Goal: Information Seeking & Learning: Check status

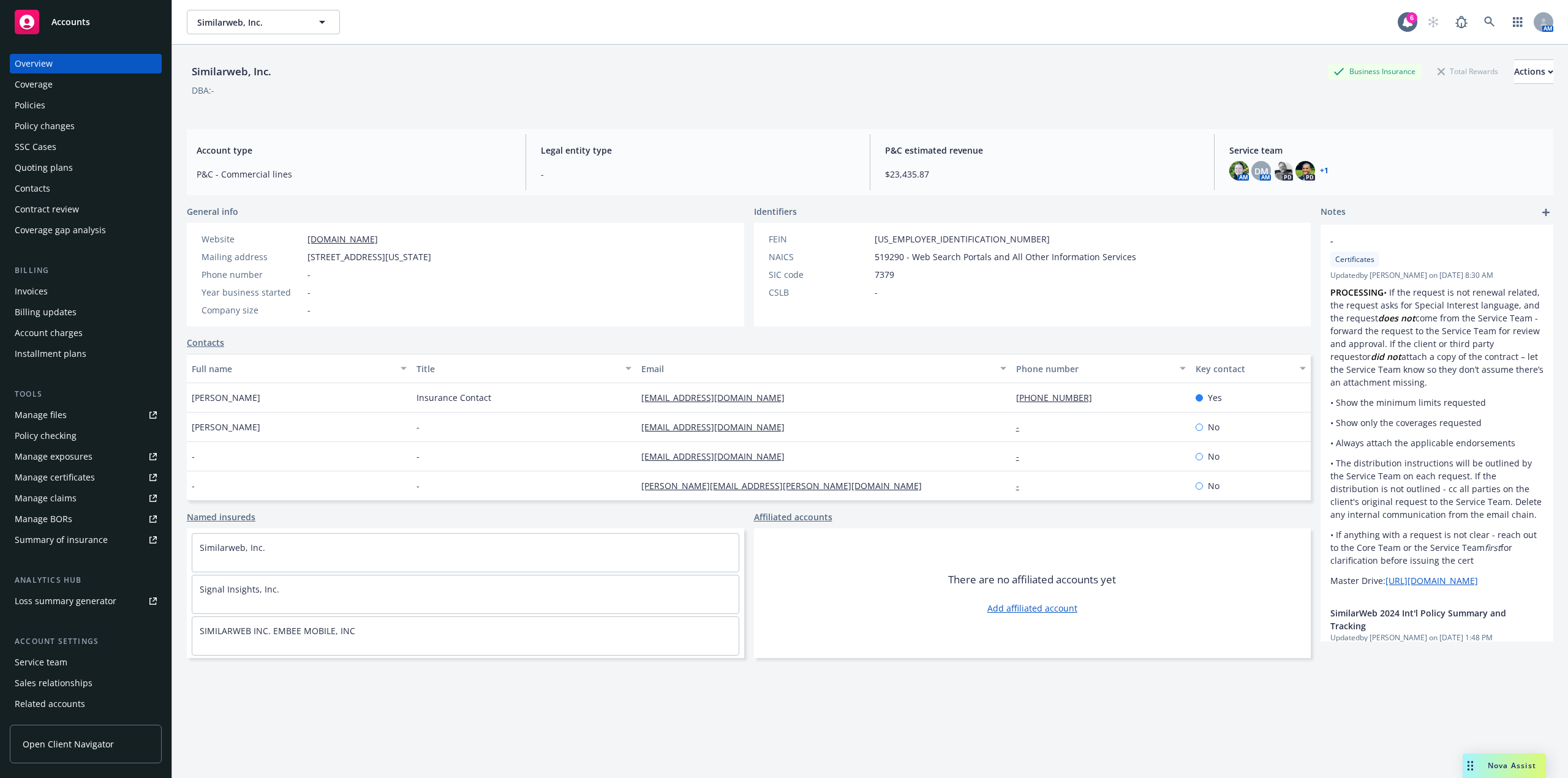
click at [913, 103] on div "Similarweb, Inc. Business Insurance Total Rewards Actions DBA: -" at bounding box center [870, 84] width 1367 height 50
click at [1169, 95] on div "DBA: -" at bounding box center [870, 90] width 1367 height 13
click at [241, 19] on span "Similarweb, Inc." at bounding box center [250, 23] width 106 height 13
type input "Elma"
click at [236, 47] on div "Elma Electronic Inc. Type Commercial FEIN 13-3276071" at bounding box center [263, 63] width 151 height 45
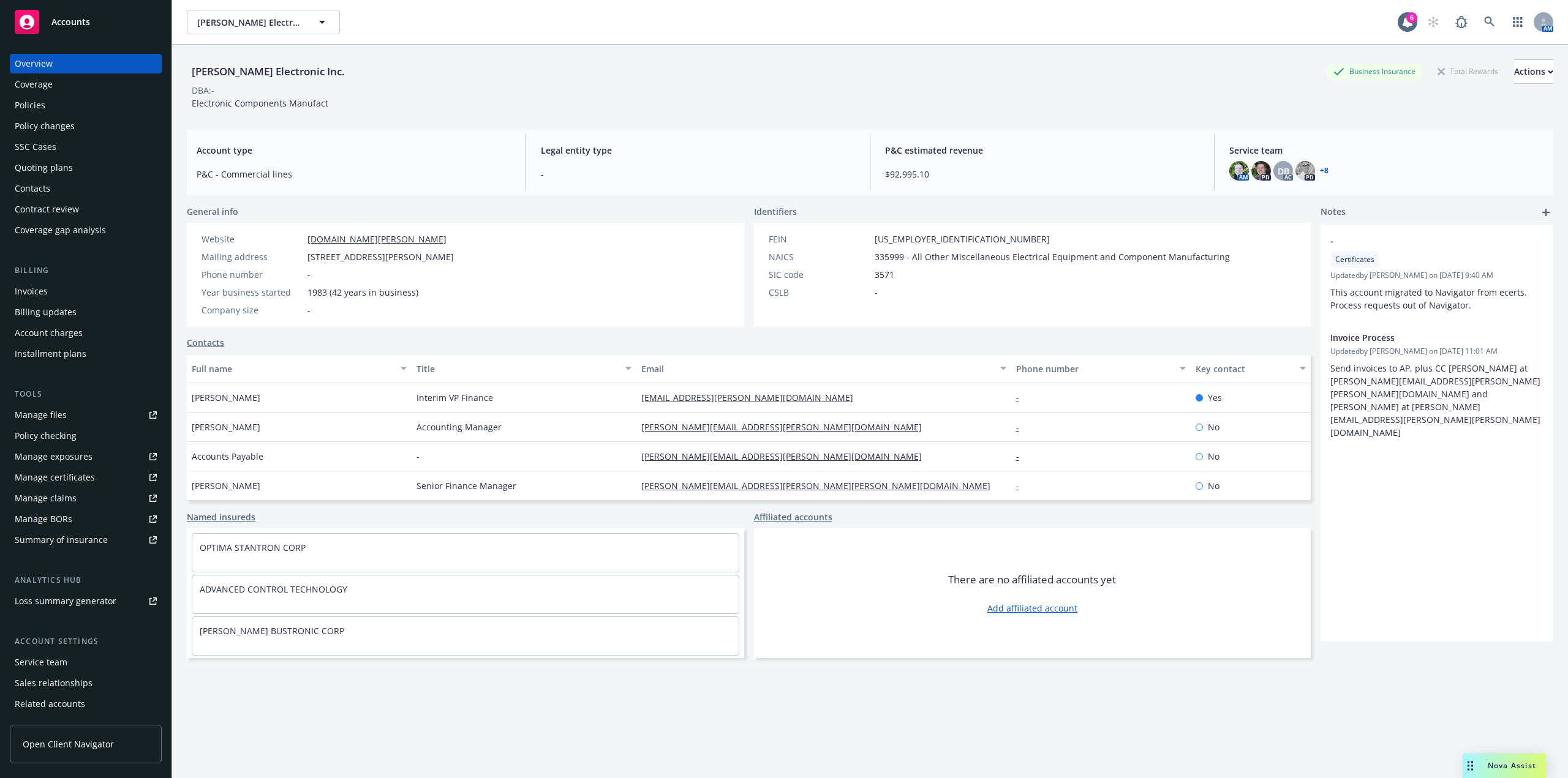
drag, startPoint x: 55, startPoint y: 107, endPoint x: 71, endPoint y: 108, distance: 16.0
click at [55, 107] on div "Policies" at bounding box center [85, 105] width 142 height 20
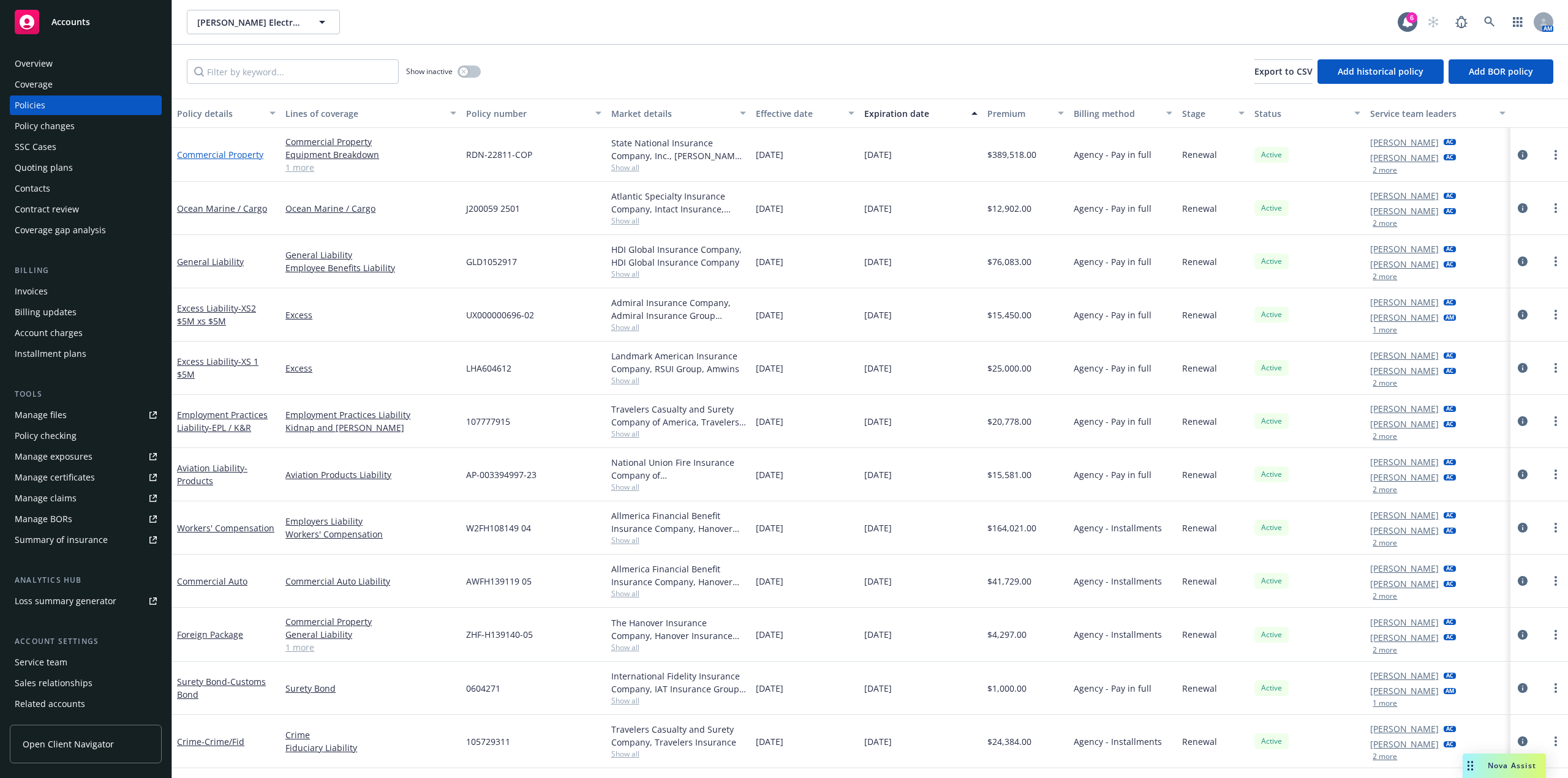
click at [227, 156] on link "Commercial Property" at bounding box center [220, 155] width 87 height 12
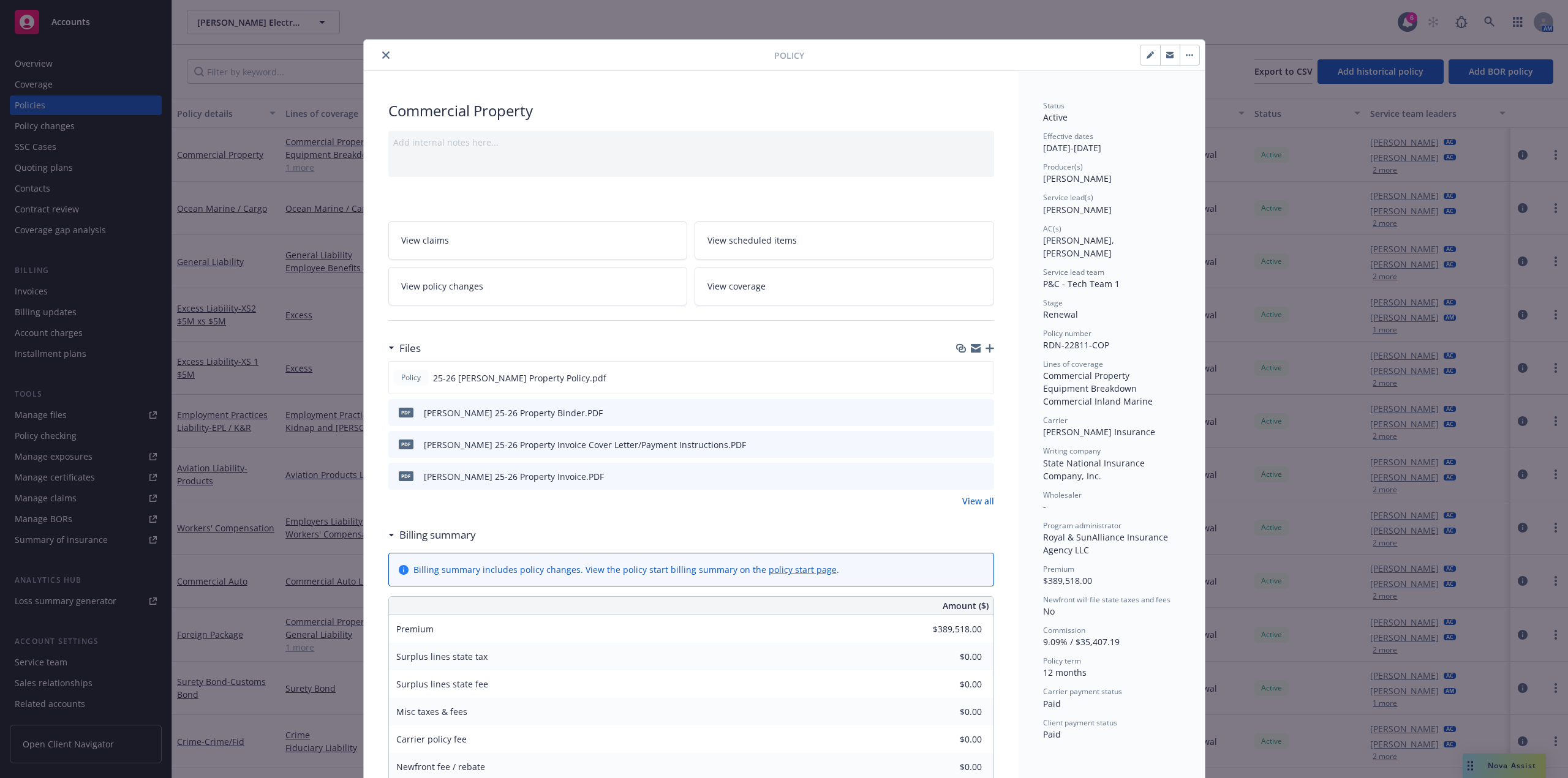
click at [382, 54] on icon "close" at bounding box center [385, 55] width 7 height 7
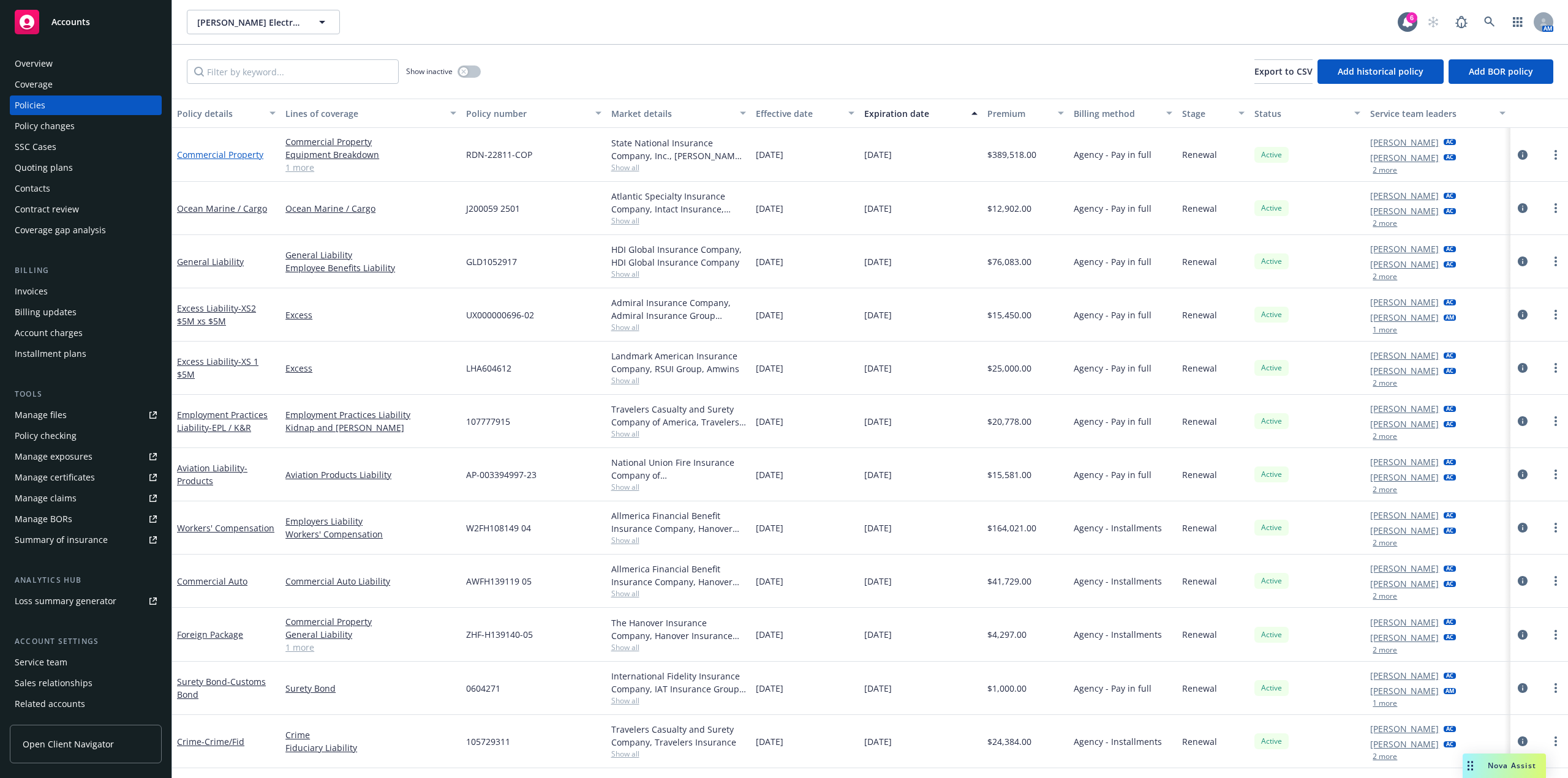
click at [228, 157] on link "Commercial Property" at bounding box center [220, 155] width 87 height 12
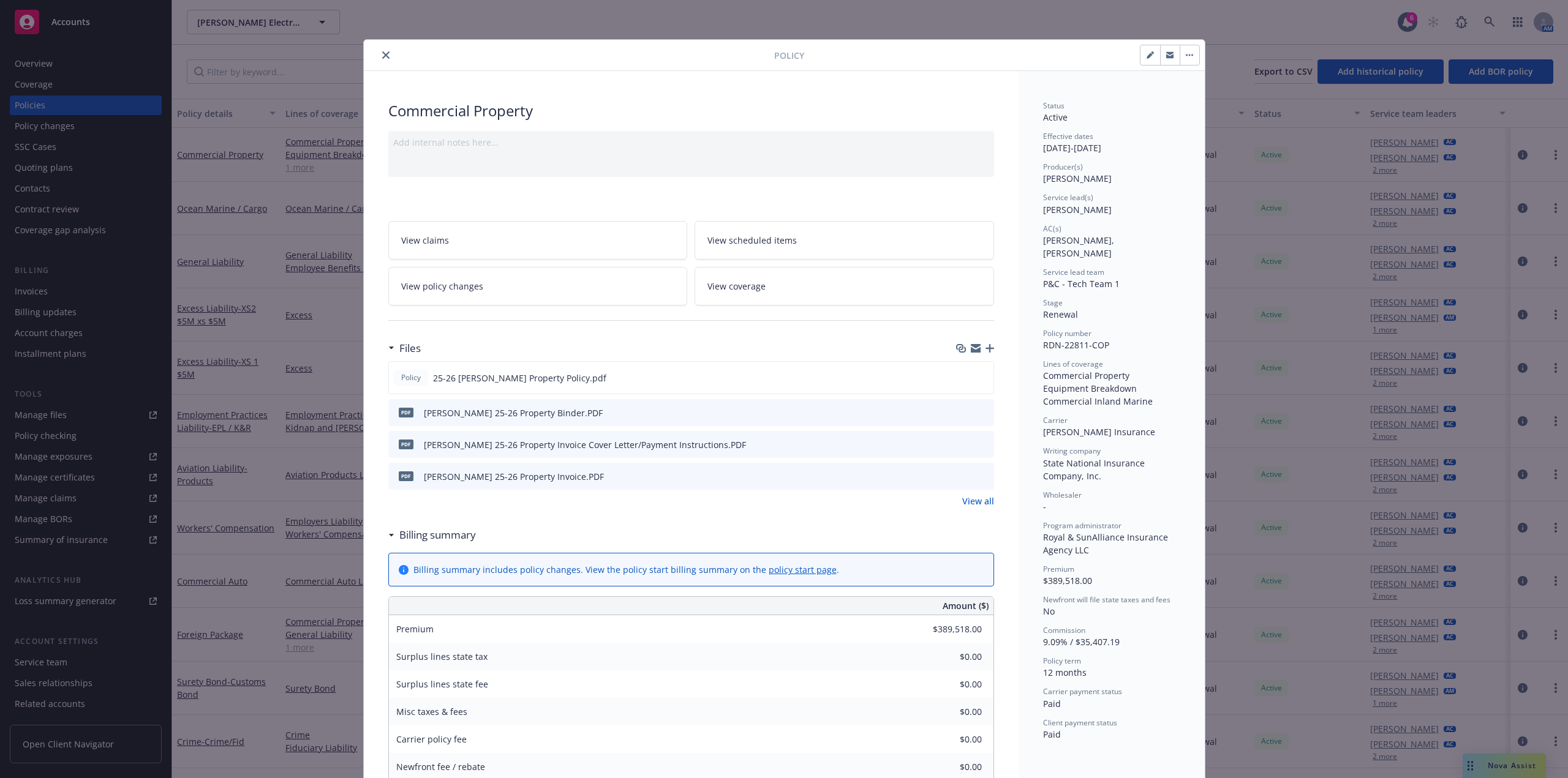
scroll to position [37, 0]
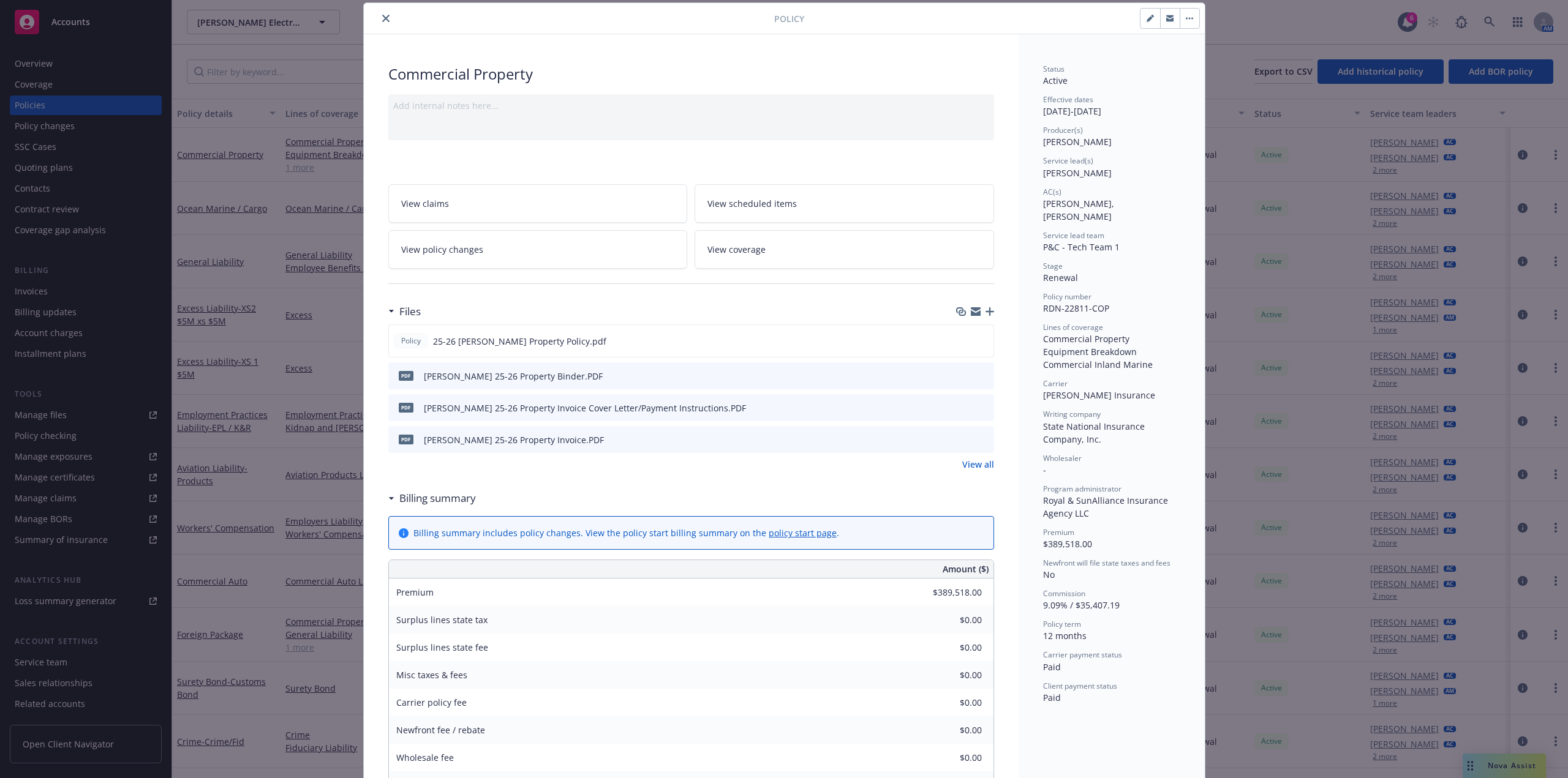
click at [200, 188] on div "Policy Commercial Property Add internal notes here... View claims View schedule…" at bounding box center [784, 389] width 1568 height 778
click at [382, 20] on icon "close" at bounding box center [385, 18] width 7 height 7
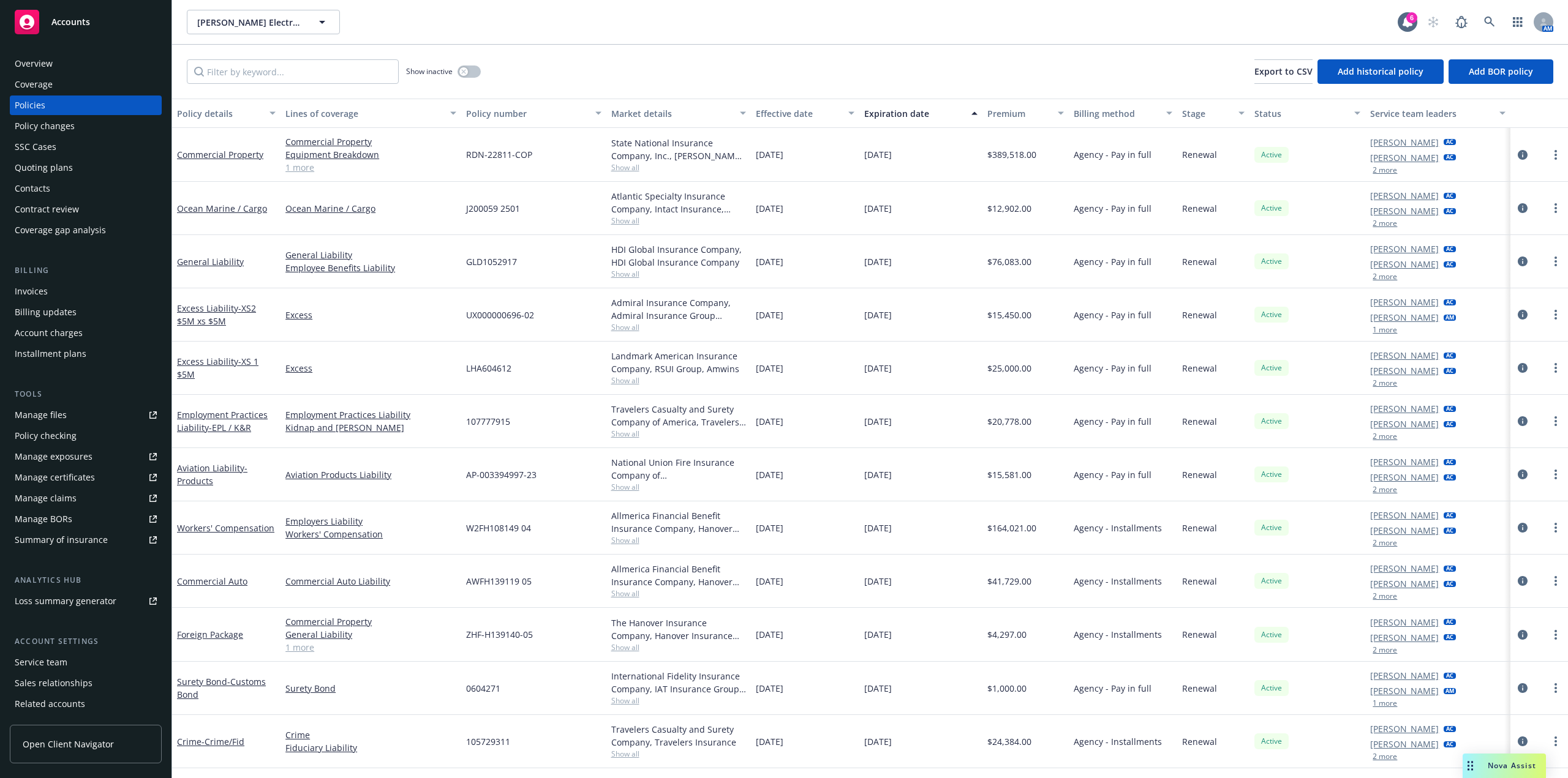
click at [79, 170] on div "Quoting plans" at bounding box center [85, 167] width 142 height 20
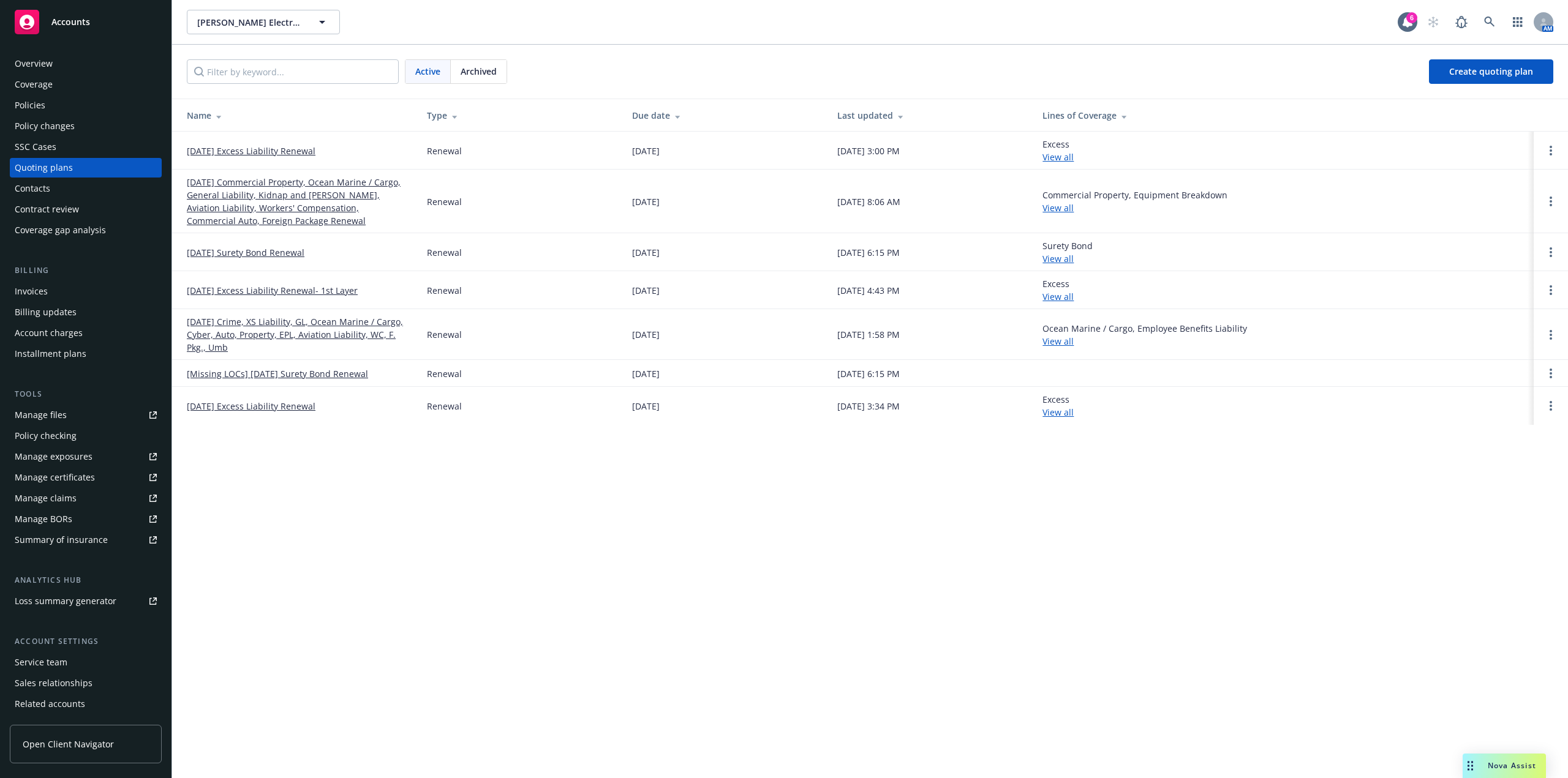
click at [300, 178] on link "01/01/26 Commercial Property, Ocean Marine / Cargo, General Liability, Kidnap a…" at bounding box center [297, 201] width 220 height 52
click at [308, 347] on link "[DATE] Crime, XS Liability, GL, Ocean Marine / Cargo, Cyber, Auto, Property, EP…" at bounding box center [297, 334] width 220 height 39
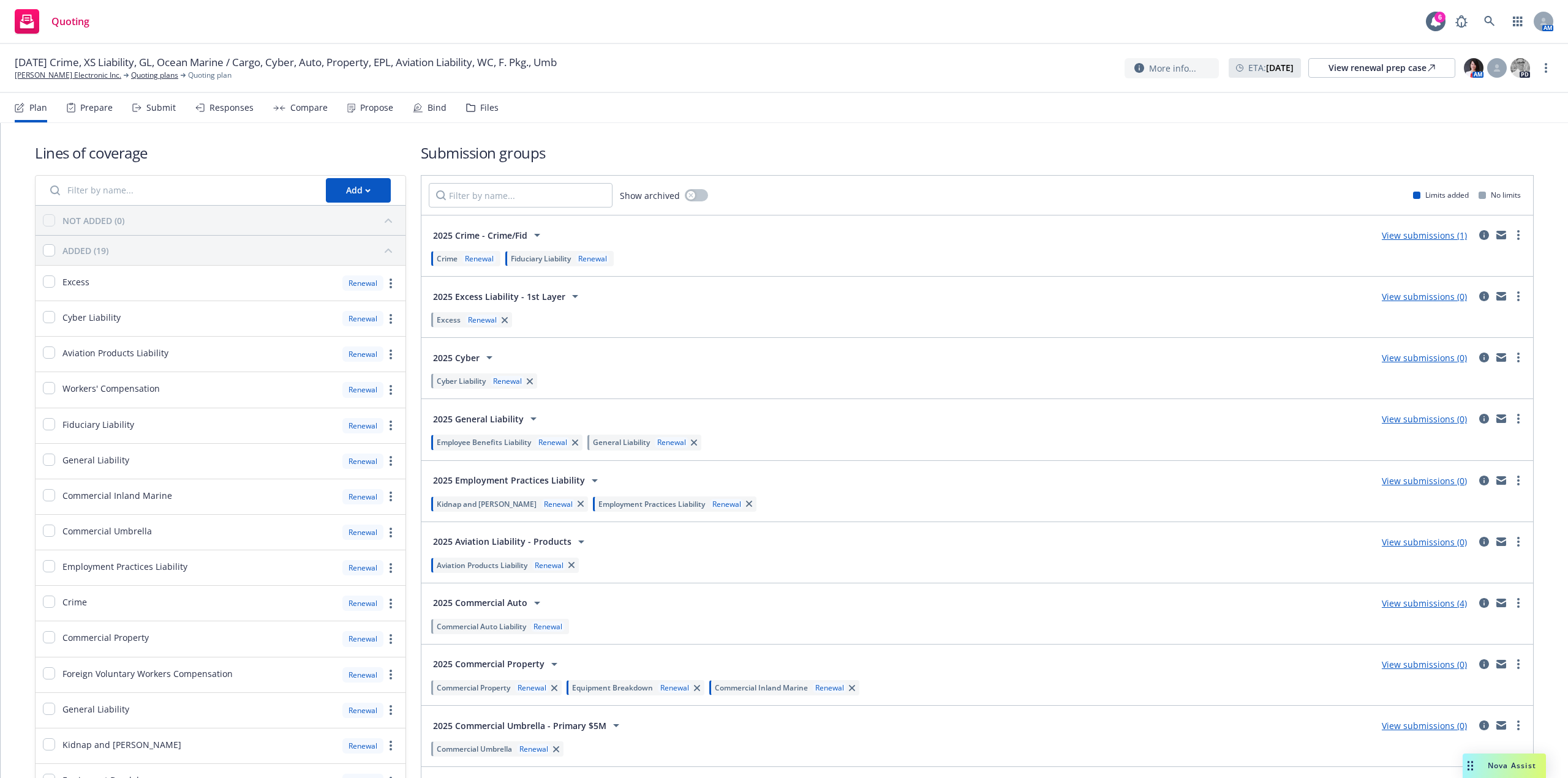
click at [159, 106] on div "Submit" at bounding box center [161, 107] width 29 height 9
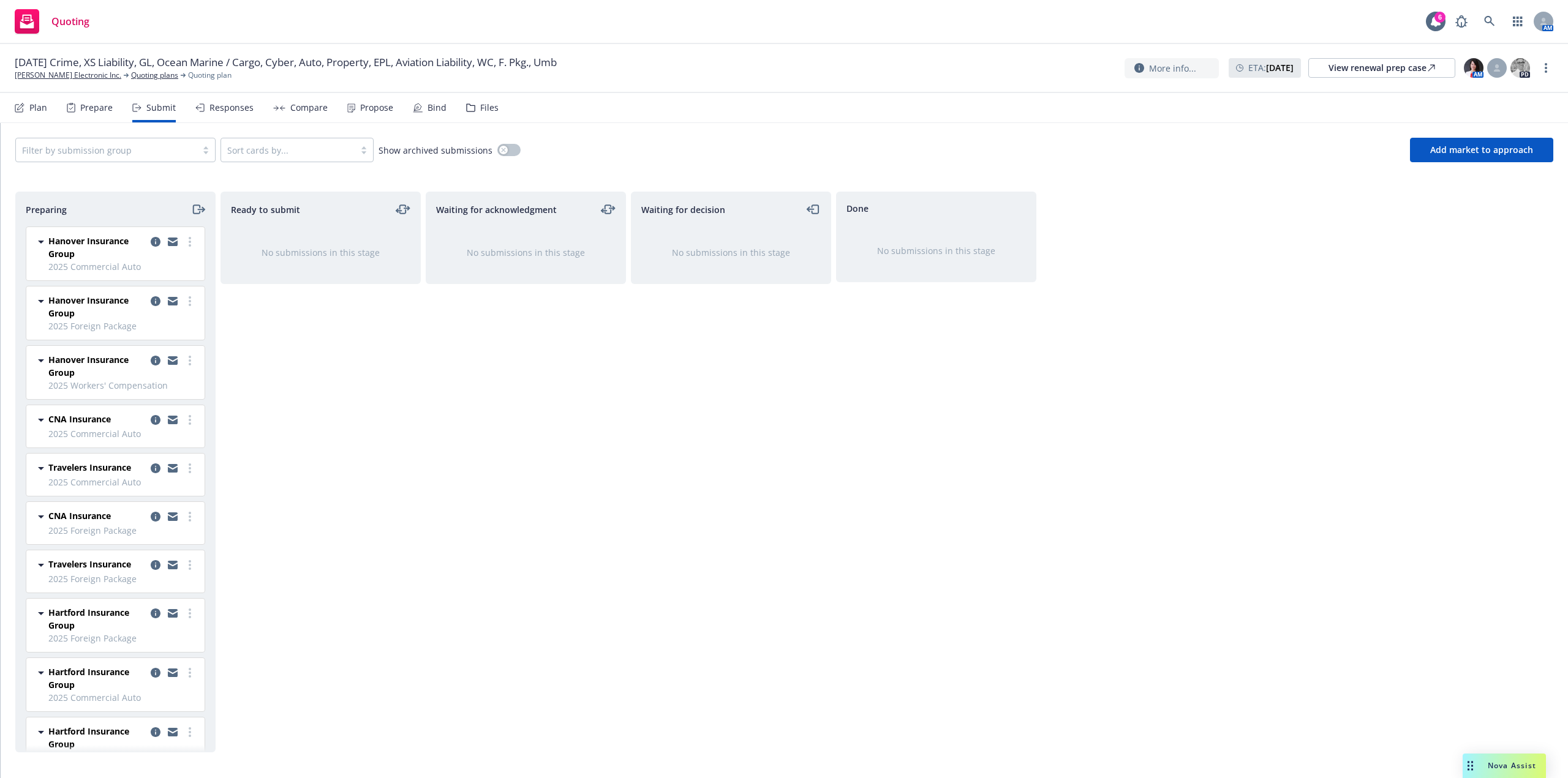
click at [28, 107] on div "Plan" at bounding box center [31, 108] width 33 height 29
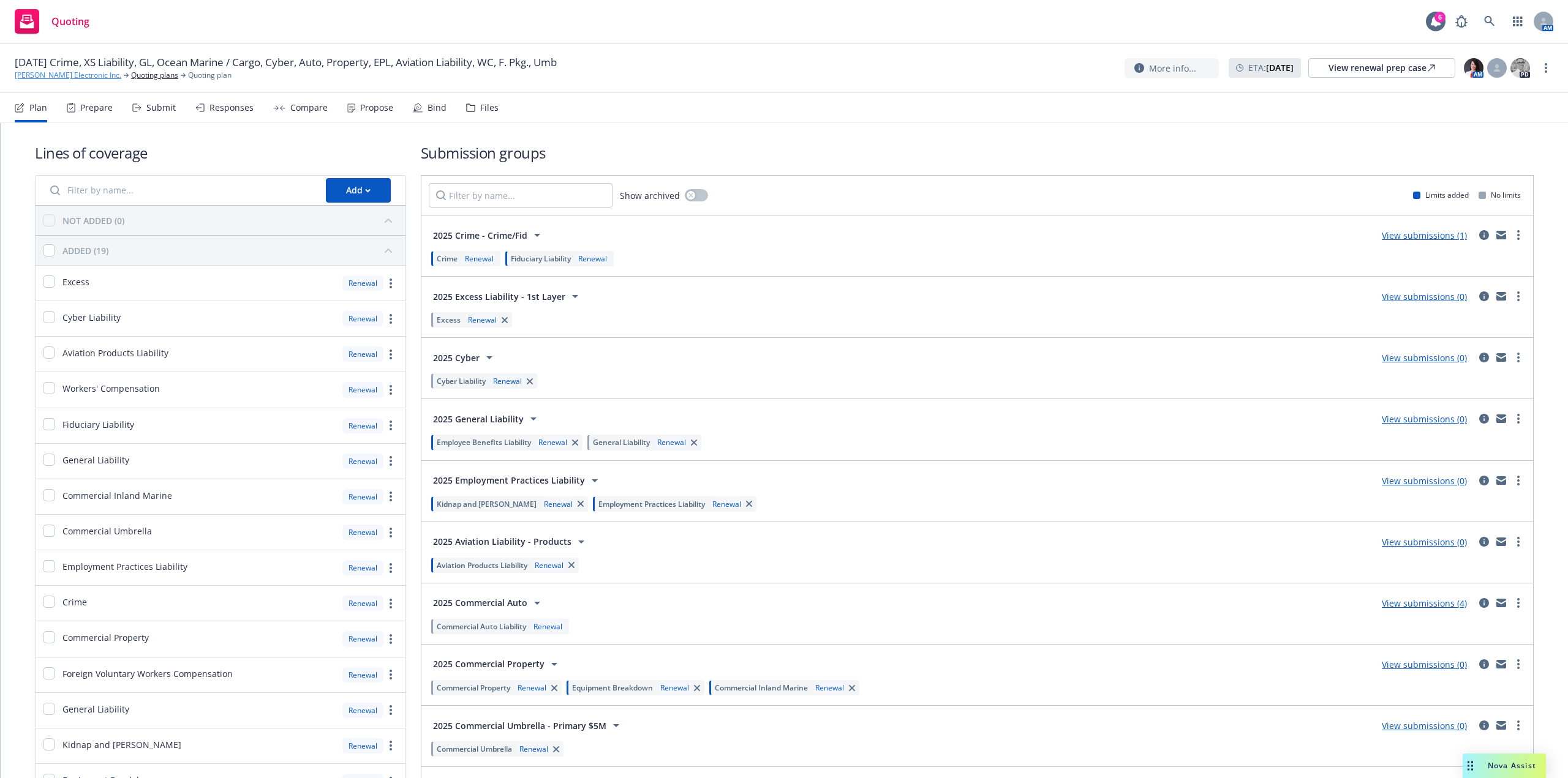
click at [44, 80] on link "[PERSON_NAME] Electronic Inc." at bounding box center [68, 75] width 107 height 11
